Goal: Transaction & Acquisition: Purchase product/service

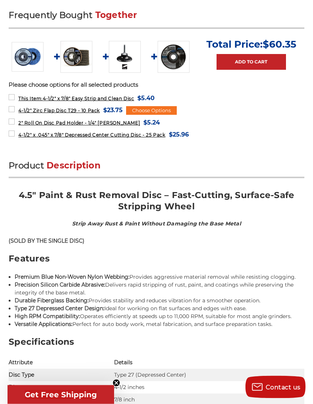
scroll to position [298, 0]
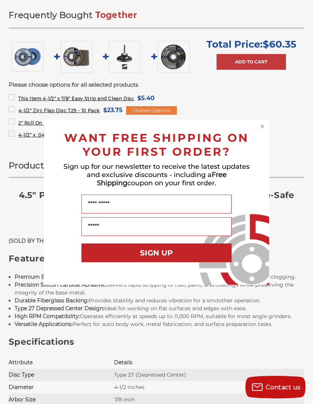
click at [254, 143] on div "WANT FREE SHIPPING ON YOUR FIRST ORDER?" at bounding box center [156, 142] width 210 height 31
click at [259, 150] on div "WANT FREE SHIPPING ON YOUR FIRST ORDER?" at bounding box center [156, 142] width 210 height 31
click at [259, 130] on icon "Close dialog" at bounding box center [261, 126] width 7 height 7
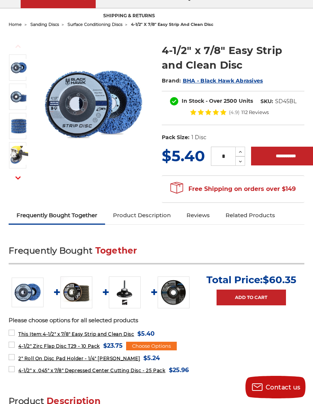
scroll to position [61, 0]
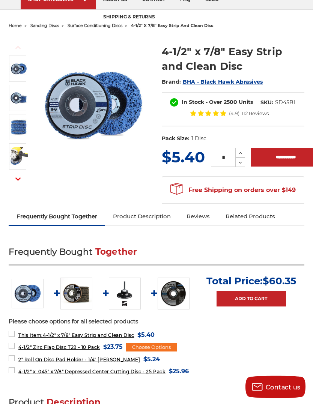
click at [18, 129] on img at bounding box center [18, 128] width 19 height 18
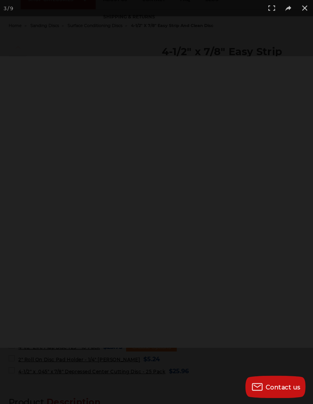
scroll to position [62, 0]
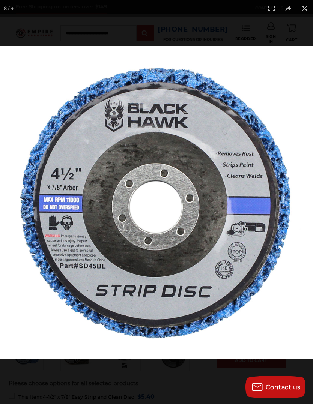
click at [302, 4] on button at bounding box center [304, 8] width 16 height 16
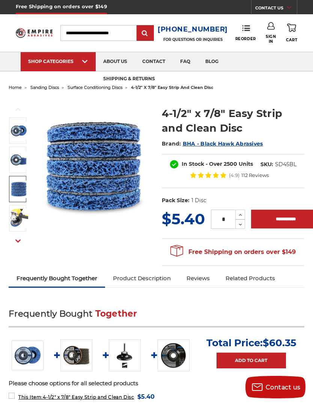
scroll to position [62, 0]
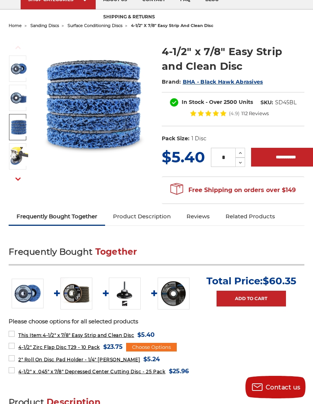
click at [120, 292] on img at bounding box center [125, 293] width 32 height 32
